Goal: Information Seeking & Learning: Find specific fact

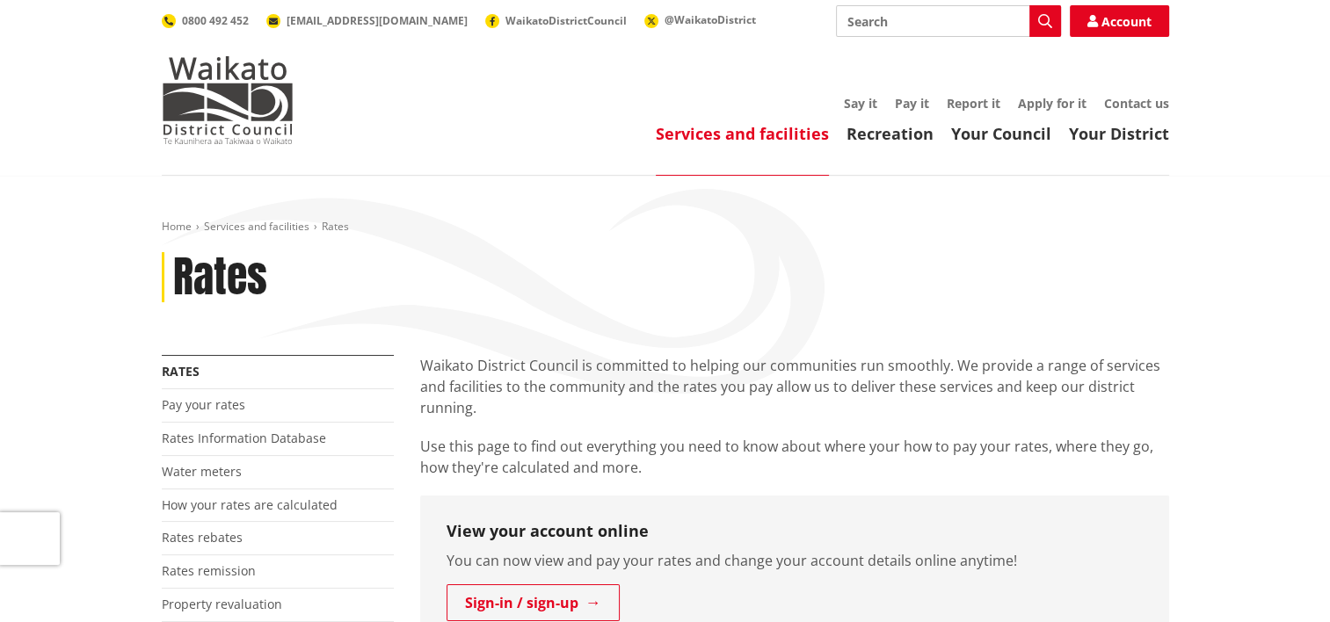
click at [853, 25] on input "Search" at bounding box center [948, 21] width 225 height 32
type input "1 Soma Place"
click at [1048, 28] on icon "button" at bounding box center [1045, 21] width 14 height 14
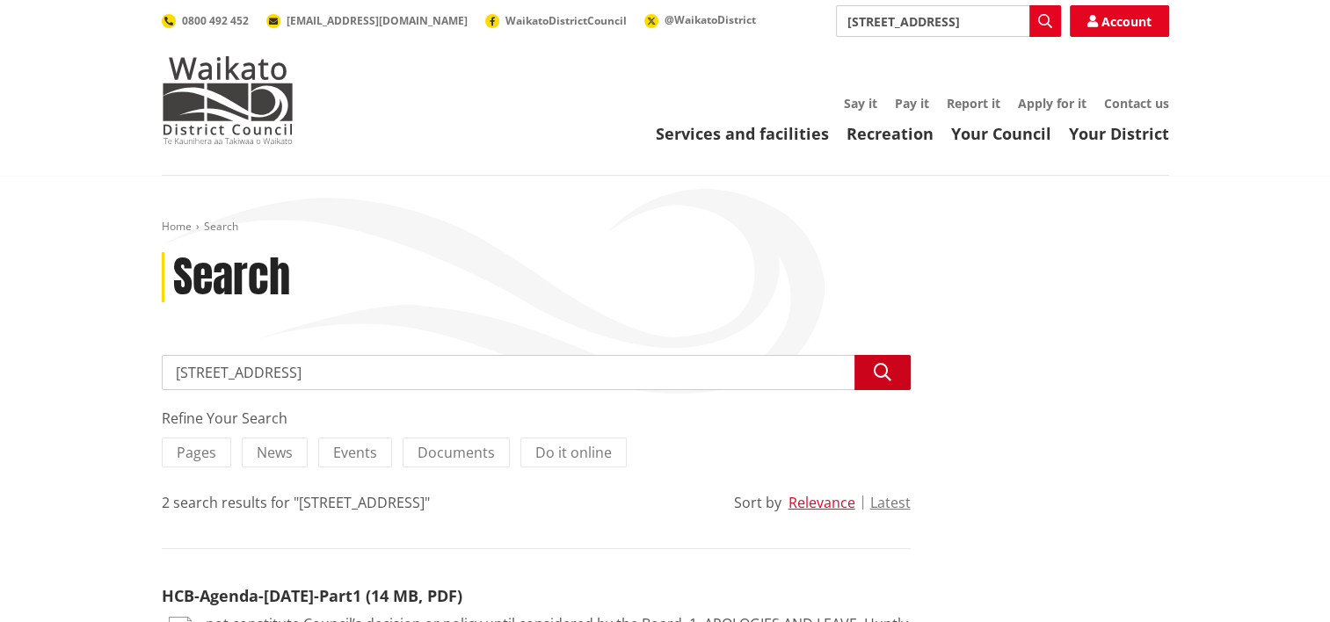
click at [879, 376] on icon "button" at bounding box center [883, 373] width 18 height 18
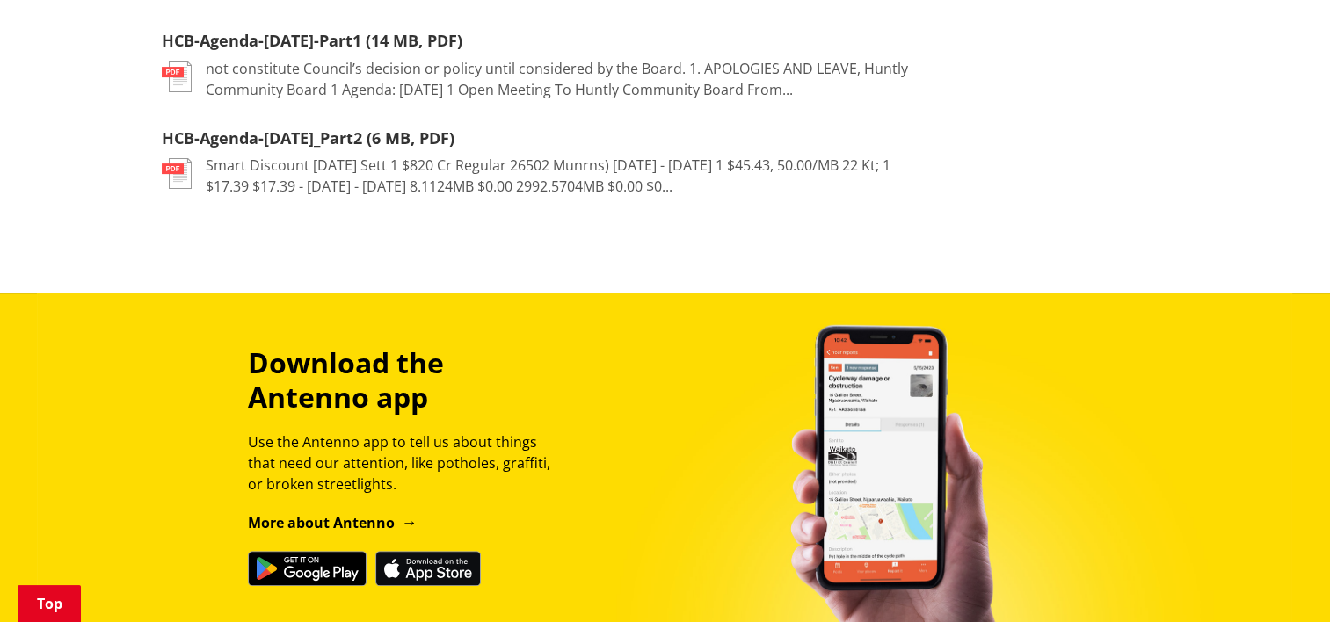
scroll to position [352, 0]
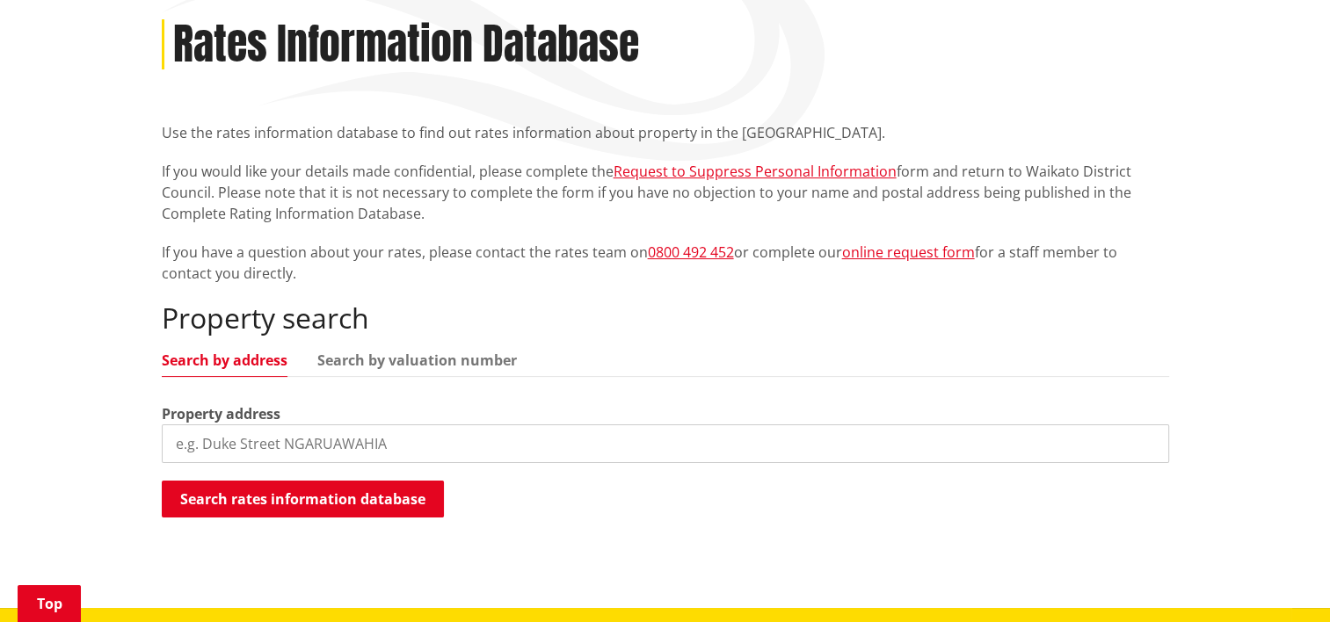
scroll to position [264, 0]
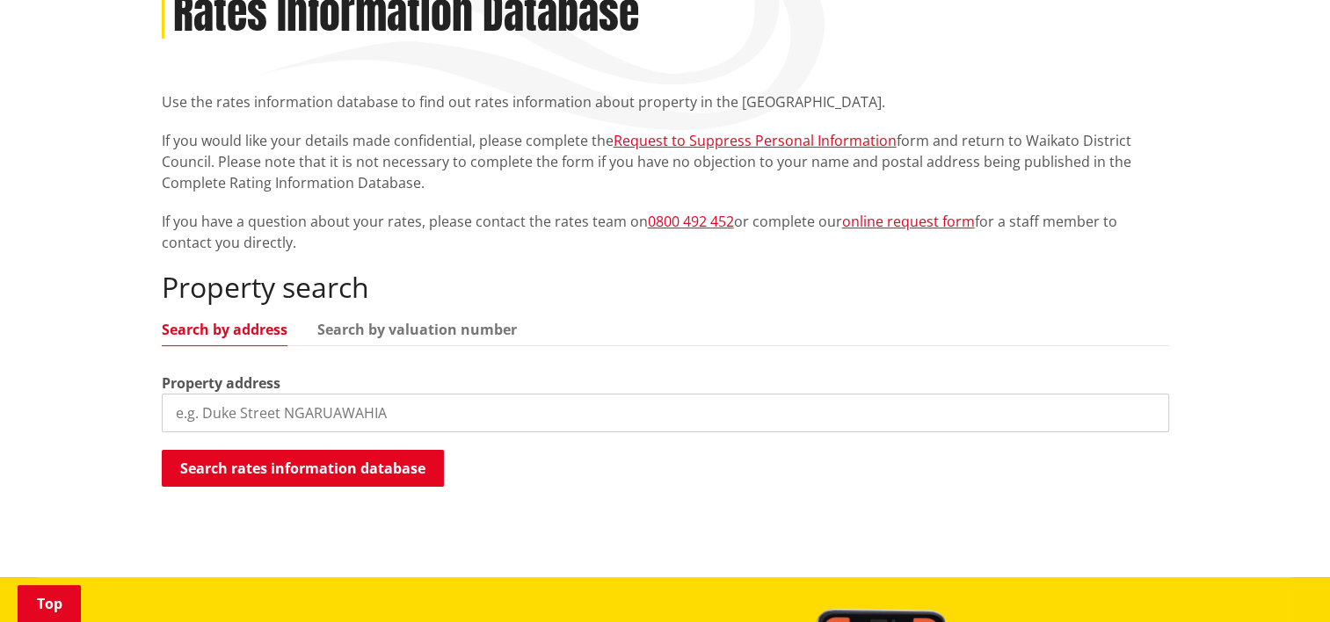
click at [206, 408] on input "search" at bounding box center [665, 413] width 1007 height 39
type input "[STREET_ADDRESS]"
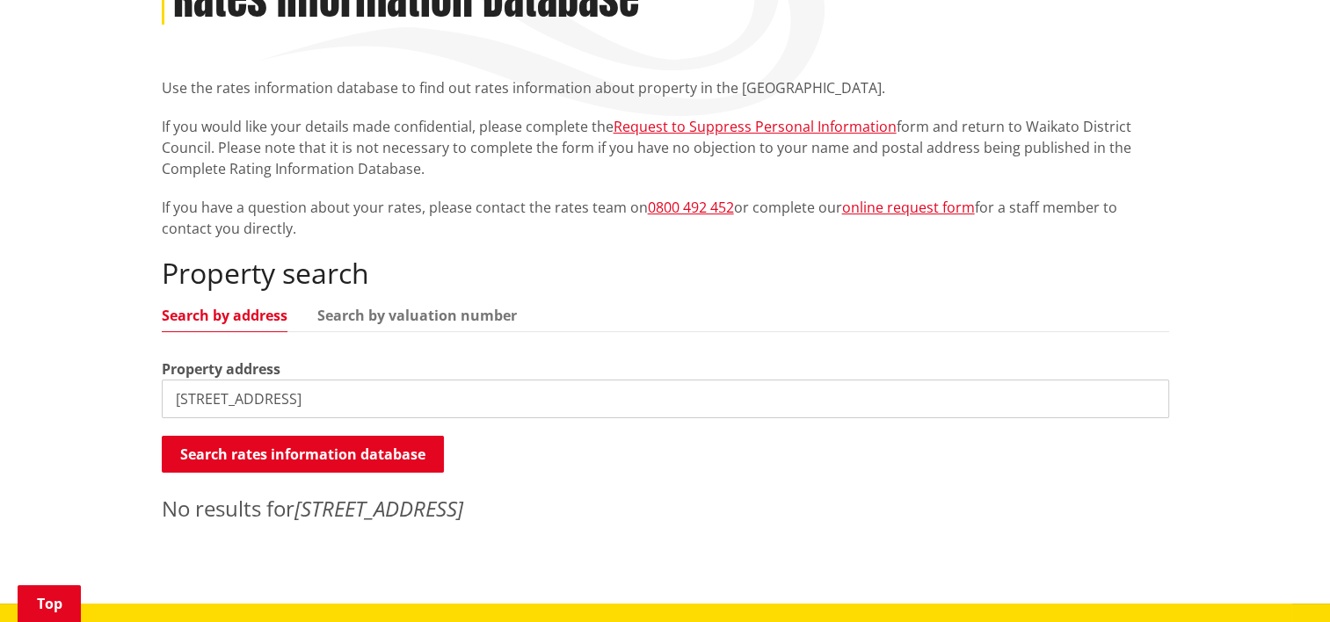
scroll to position [176, 0]
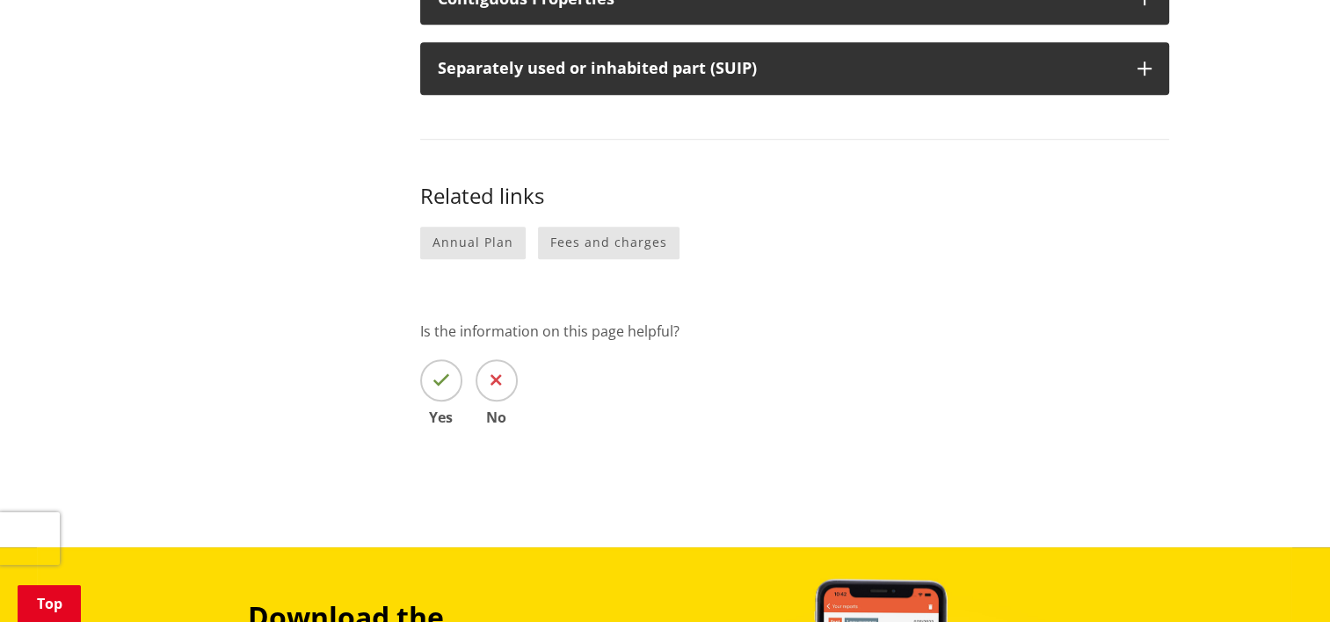
scroll to position [1143, 0]
